Goal: Navigation & Orientation: Understand site structure

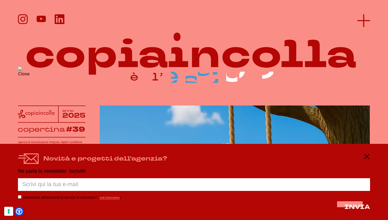
scroll to position [0, 0]
click at [263, 17] on icon at bounding box center [364, 20] width 13 height 13
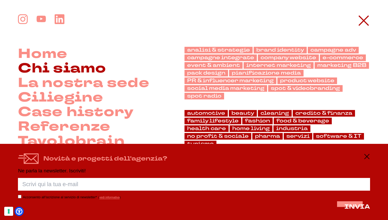
click at [86, 74] on link "Chi siamo" at bounding box center [62, 68] width 88 height 15
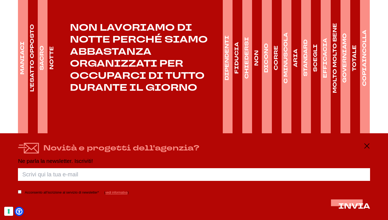
scroll to position [823, 0]
click at [368, 145] on icon at bounding box center [367, 146] width 6 height 6
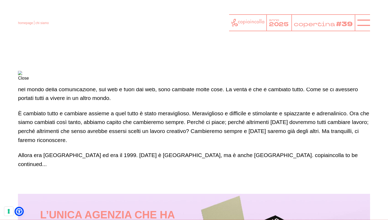
scroll to position [362, 0]
click at [370, 24] on header "homepage chi siamo anno 2025 copertina #39 Close" at bounding box center [194, 44] width 388 height 88
click at [367, 24] on icon at bounding box center [364, 22] width 13 height 13
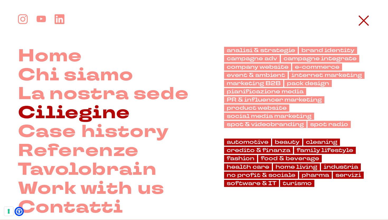
click at [80, 116] on link "Ciliegine" at bounding box center [74, 113] width 112 height 19
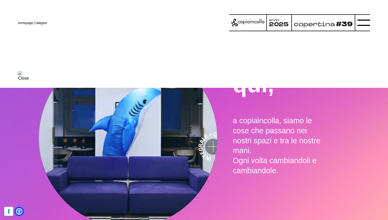
scroll to position [1299, 0]
click at [361, 24] on icon at bounding box center [364, 22] width 13 height 13
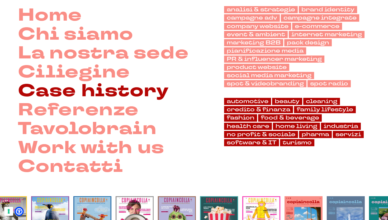
scroll to position [51, 0]
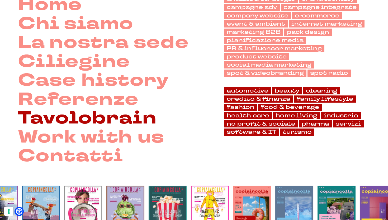
click at [100, 123] on link "Tavolobrain" at bounding box center [87, 118] width 139 height 19
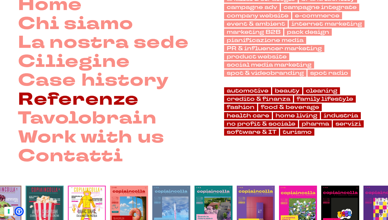
click at [127, 99] on link "Referenze" at bounding box center [78, 99] width 121 height 19
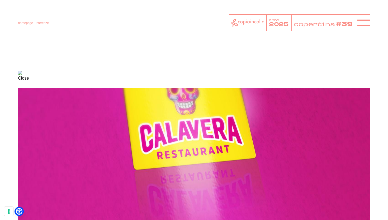
scroll to position [131, 0]
click at [337, 139] on img "1 of 11" at bounding box center [194, 130] width 352 height 198
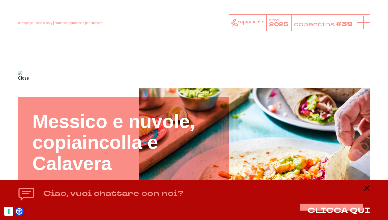
scroll to position [0, 0]
click at [368, 21] on icon at bounding box center [364, 22] width 13 height 13
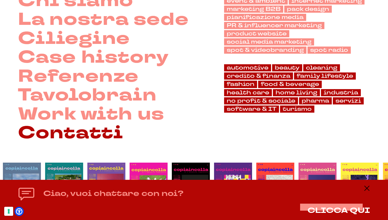
scroll to position [99, 0]
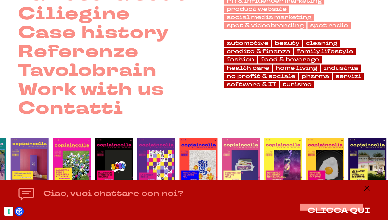
click at [367, 184] on div "Ciao, vuoi chattare con noi? CLICCA QUI" at bounding box center [194, 200] width 388 height 40
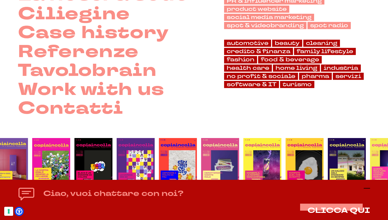
click at [367, 185] on icon at bounding box center [367, 188] width 6 height 6
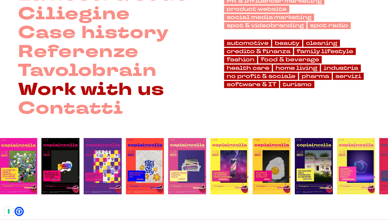
click at [121, 81] on link "Work with us" at bounding box center [91, 89] width 147 height 19
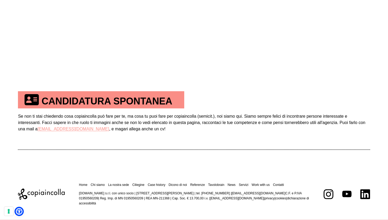
scroll to position [282, 0]
click at [331, 192] on icon at bounding box center [328, 193] width 9 height 9
